Goal: Obtain resource: Download file/media

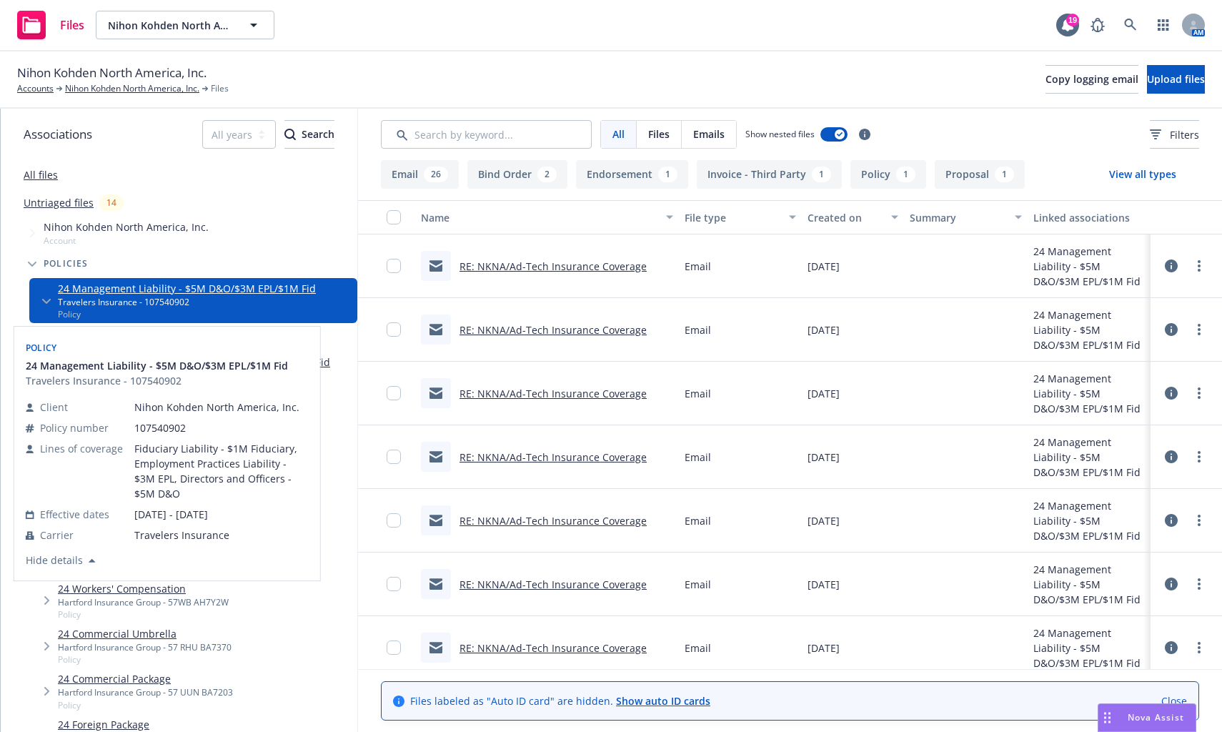
click at [130, 294] on link "24 Management Liability - $5M D&O/$3M EPL/$1M Fid" at bounding box center [187, 288] width 258 height 15
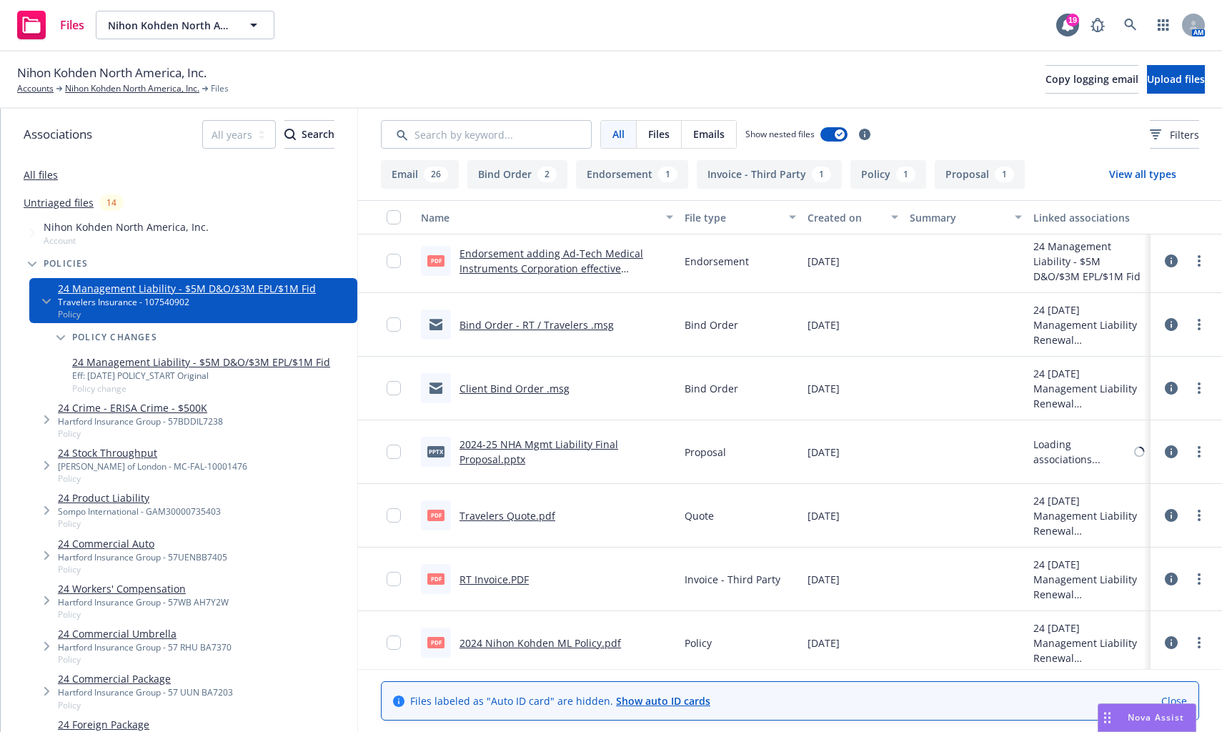
scroll to position [1645, 0]
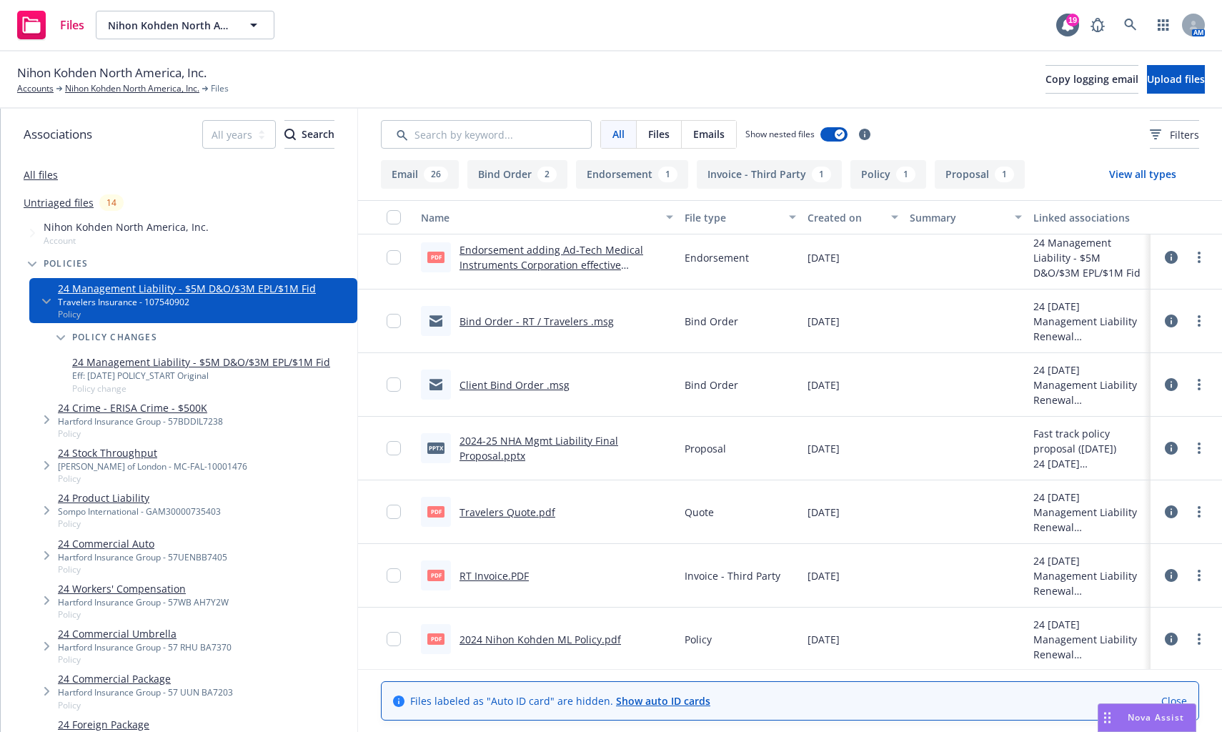
click at [515, 634] on link "2024 Nihon Kohden ML Policy.pdf" at bounding box center [541, 640] width 162 height 14
